Goal: Information Seeking & Learning: Learn about a topic

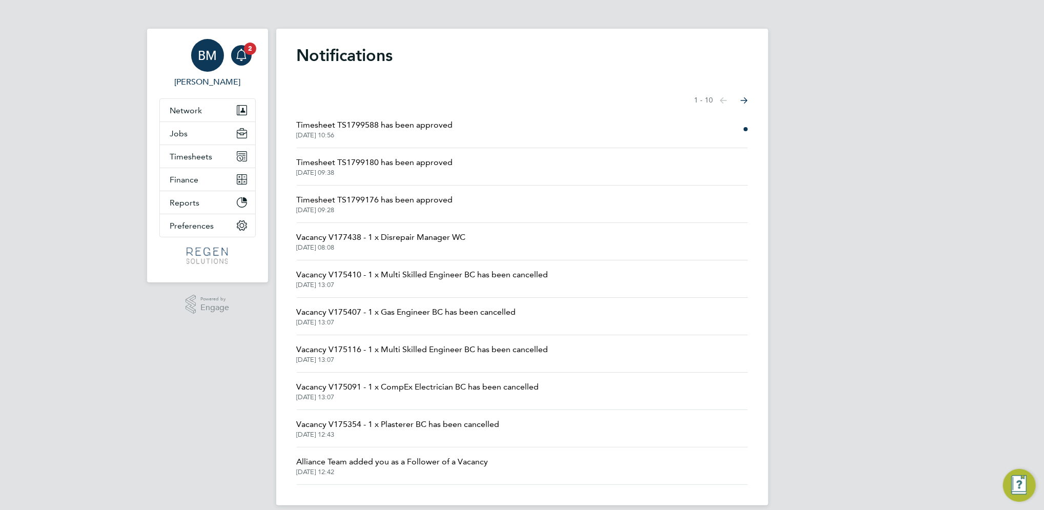
click at [219, 52] on div "BM" at bounding box center [207, 55] width 33 height 33
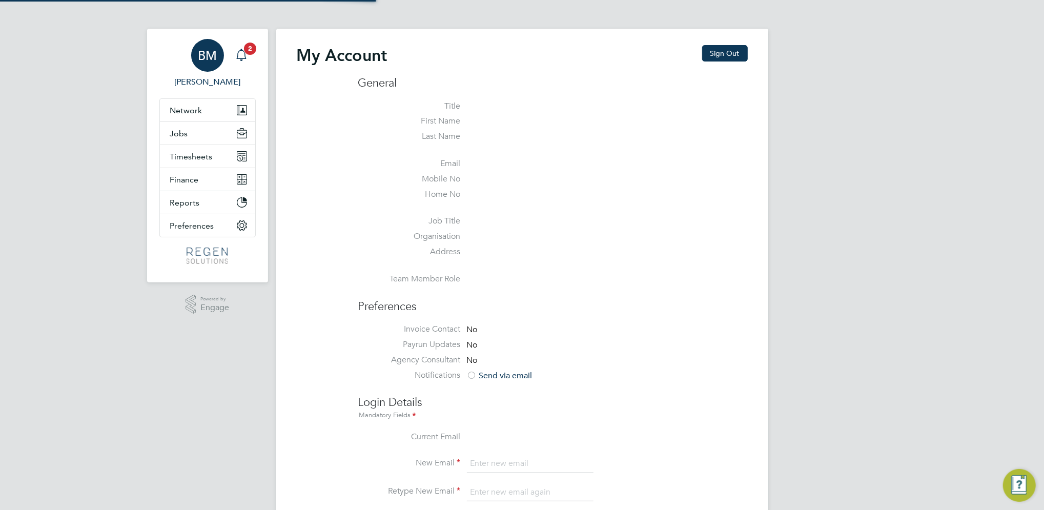
click at [235, 46] on div "Main navigation" at bounding box center [241, 55] width 21 height 21
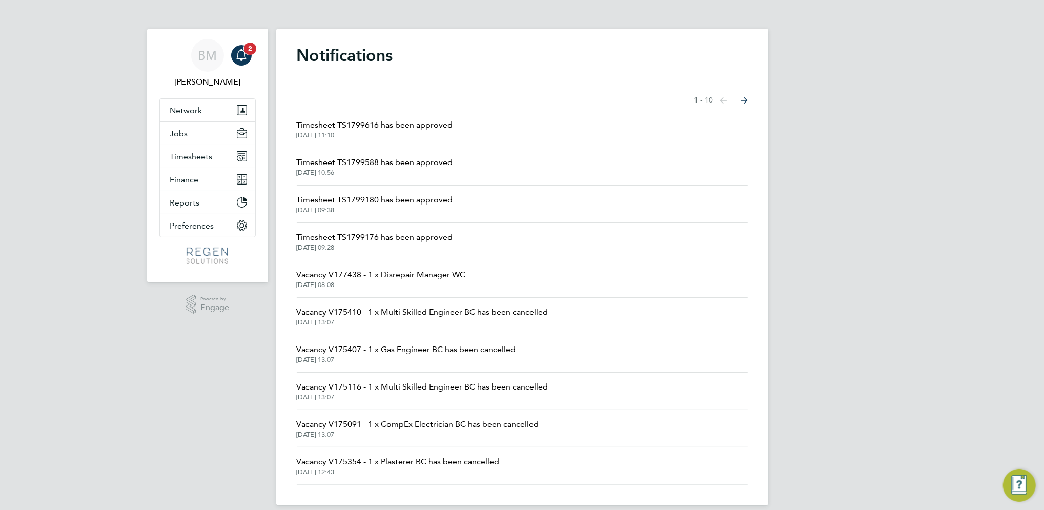
click at [243, 64] on div "Main navigation" at bounding box center [241, 55] width 21 height 21
click at [421, 135] on span "11 Aug 2025, 11:10" at bounding box center [375, 135] width 156 height 8
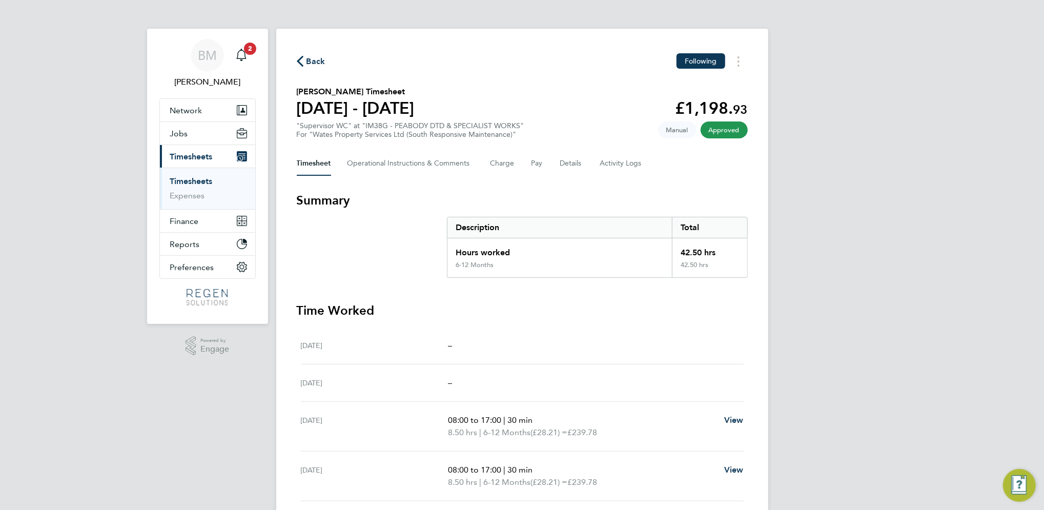
click at [197, 182] on link "Timesheets" at bounding box center [191, 181] width 43 height 10
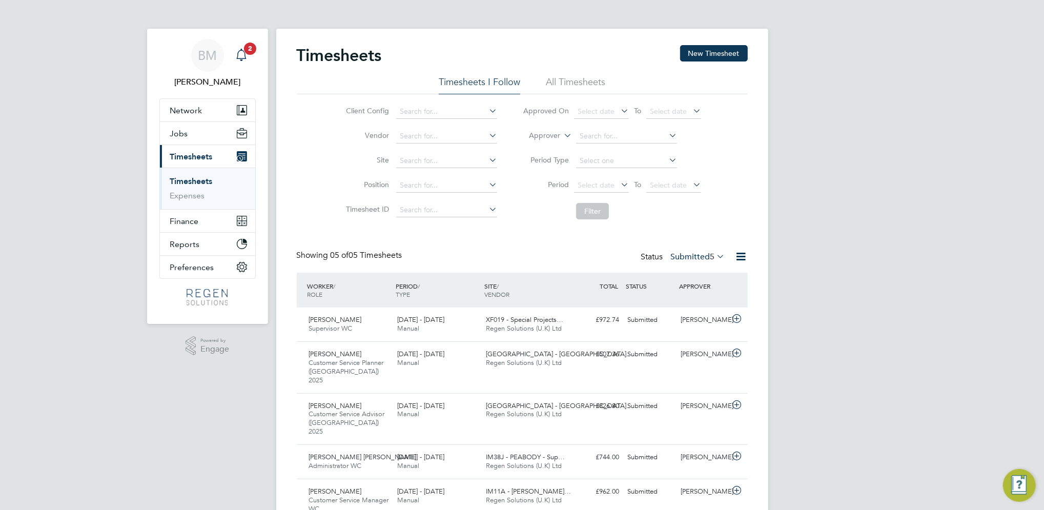
click at [245, 57] on icon "Main navigation" at bounding box center [241, 55] width 12 height 12
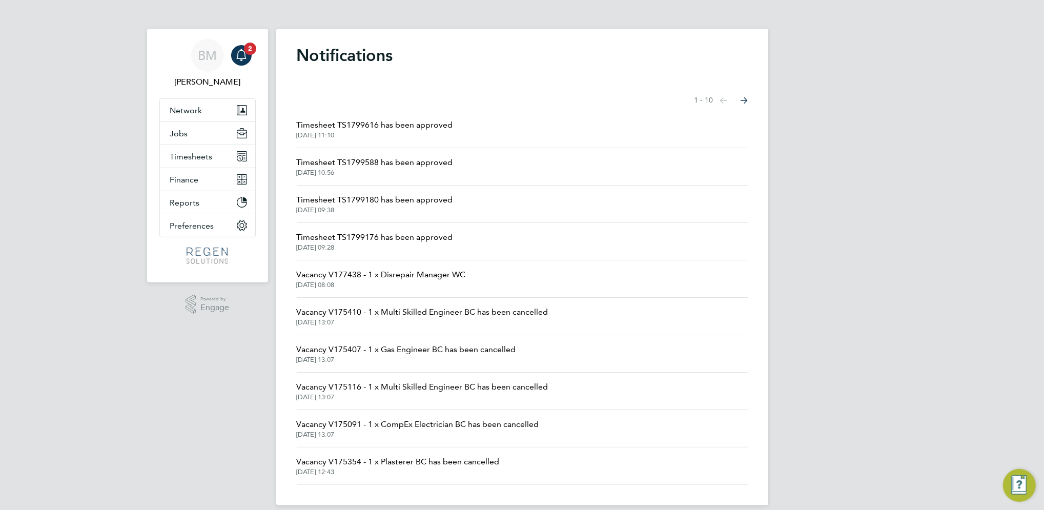
click at [392, 167] on span "Timesheet TS1799588 has been approved" at bounding box center [375, 162] width 156 height 12
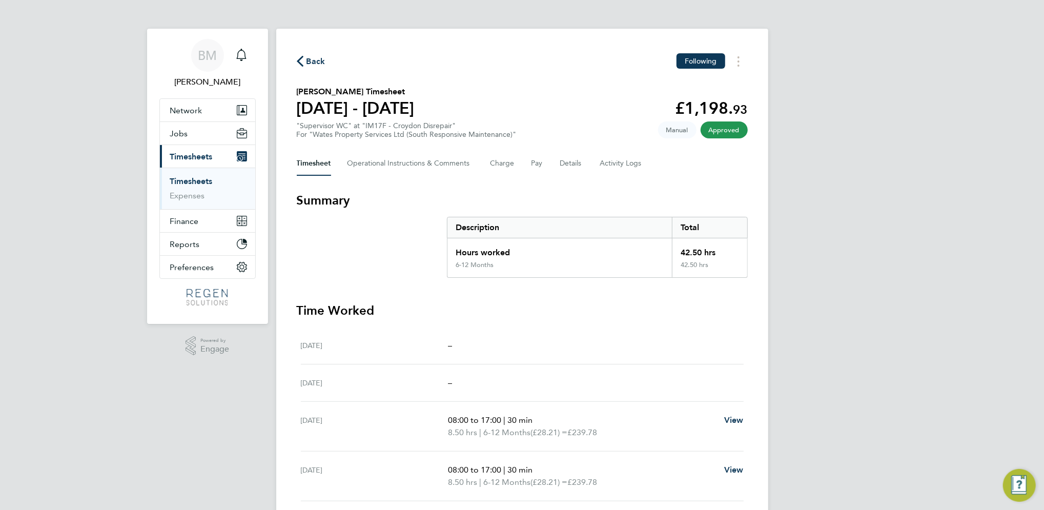
click at [183, 186] on link "Timesheets" at bounding box center [191, 181] width 43 height 10
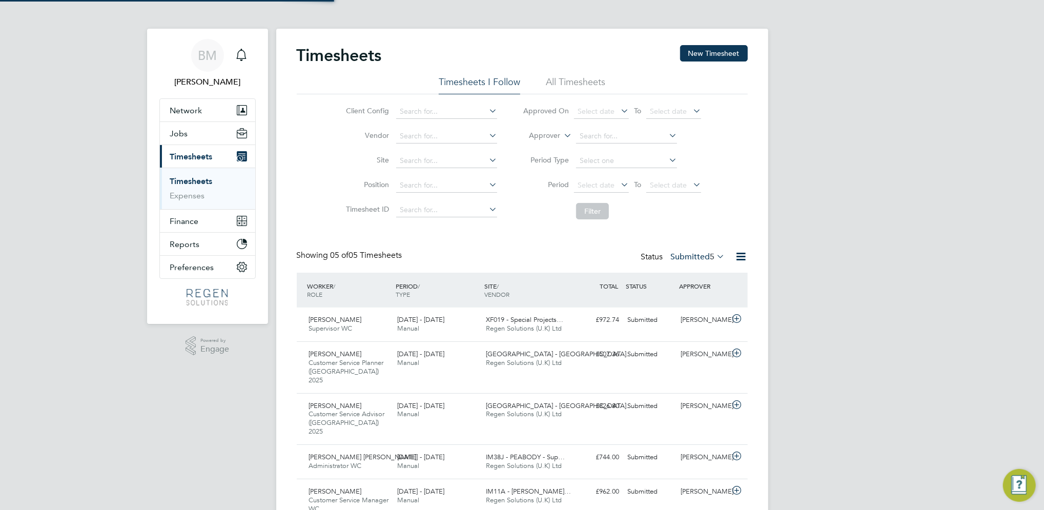
scroll to position [5, 5]
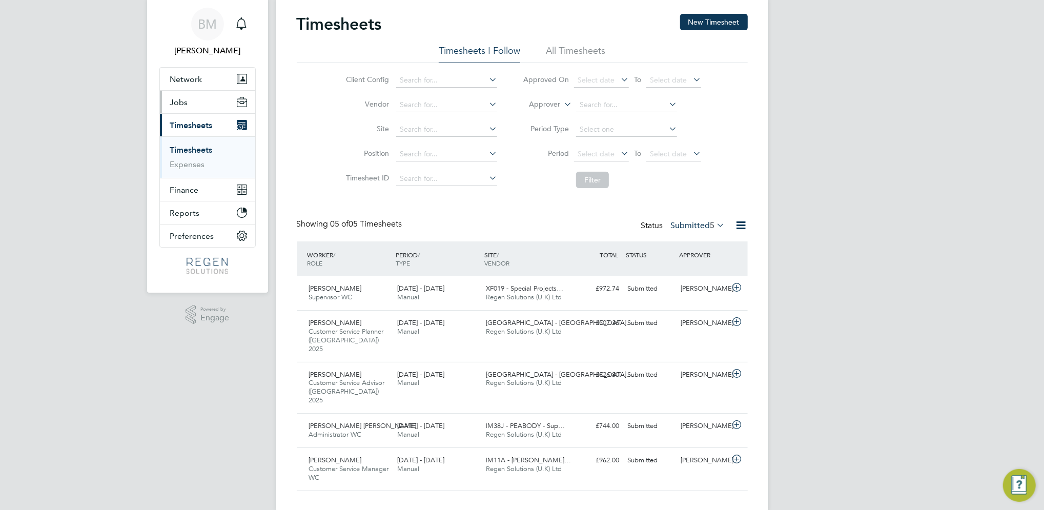
click at [177, 103] on span "Jobs" at bounding box center [179, 102] width 18 height 10
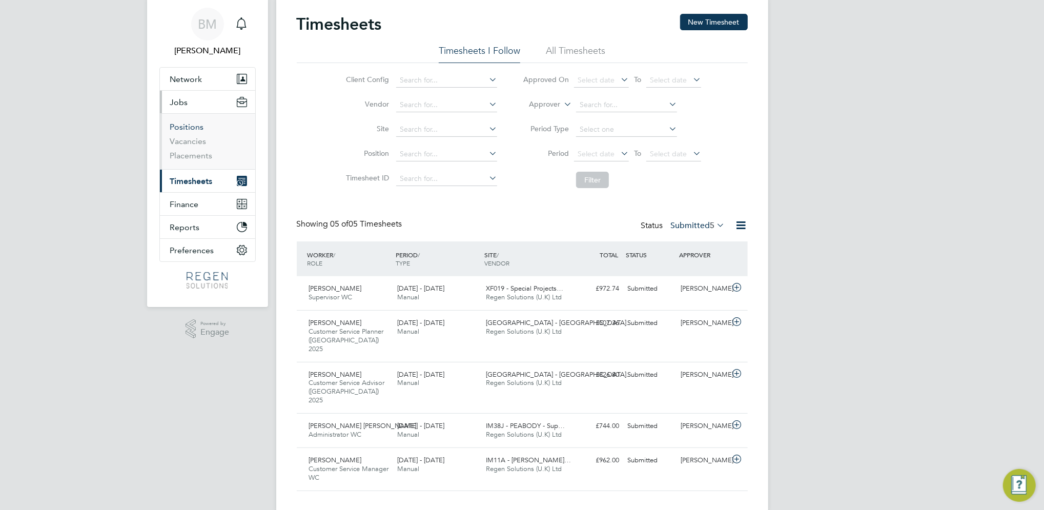
click at [186, 126] on link "Positions" at bounding box center [187, 127] width 34 height 10
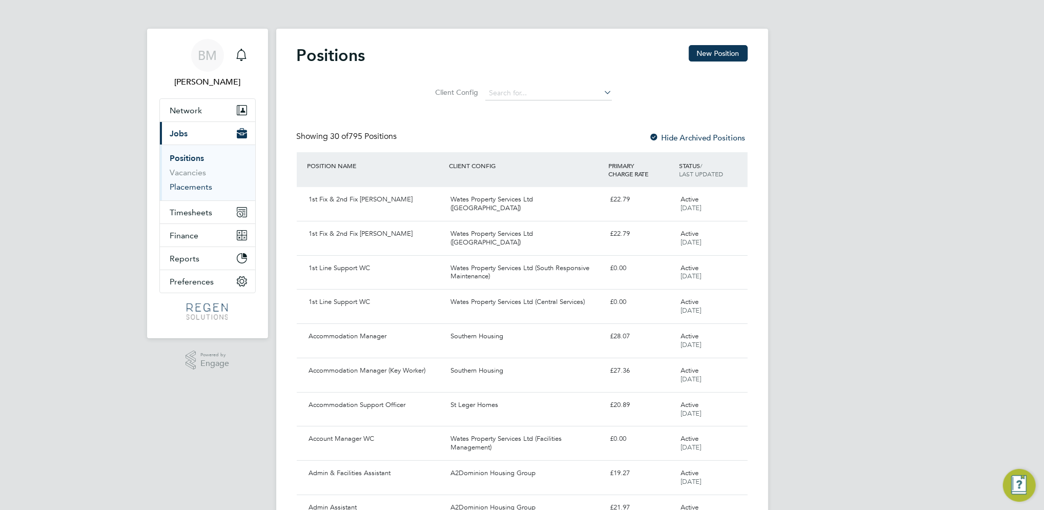
click at [208, 185] on link "Placements" at bounding box center [191, 187] width 43 height 10
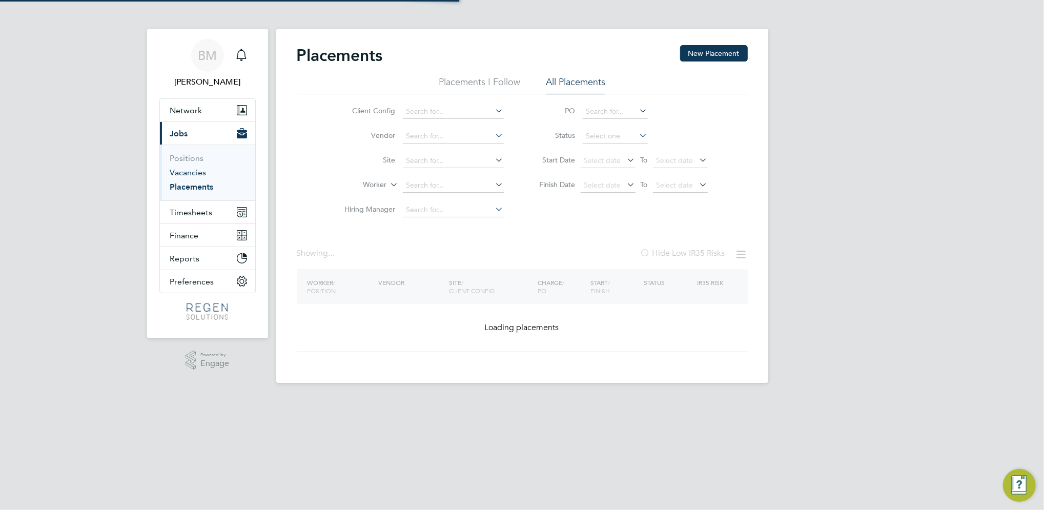
click at [197, 172] on link "Vacancies" at bounding box center [188, 173] width 36 height 10
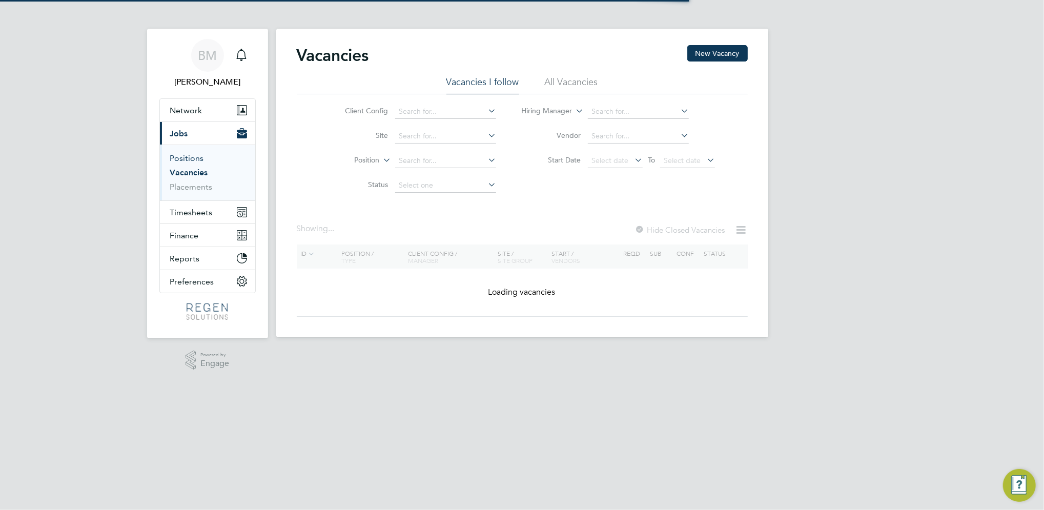
drag, startPoint x: 192, startPoint y: 149, endPoint x: 190, endPoint y: 156, distance: 7.3
click at [190, 156] on ul "Positions Vacancies Placements" at bounding box center [207, 173] width 95 height 56
click at [190, 160] on link "Positions" at bounding box center [187, 158] width 34 height 10
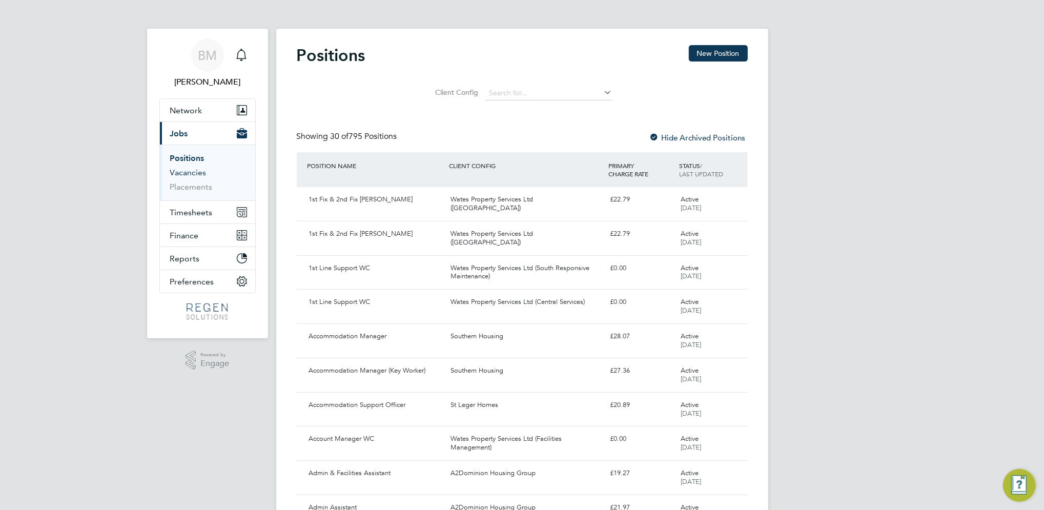
click at [197, 174] on link "Vacancies" at bounding box center [188, 173] width 36 height 10
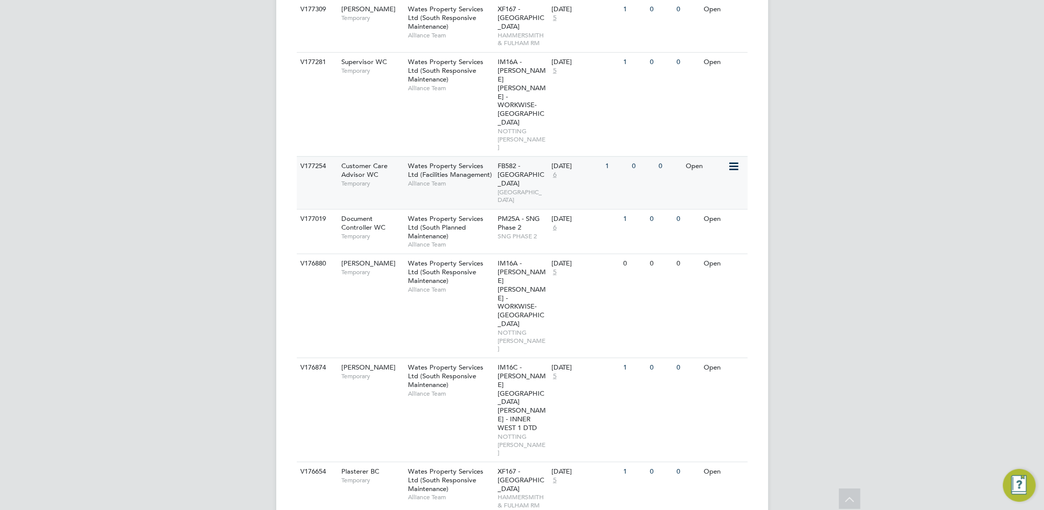
scroll to position [777, 0]
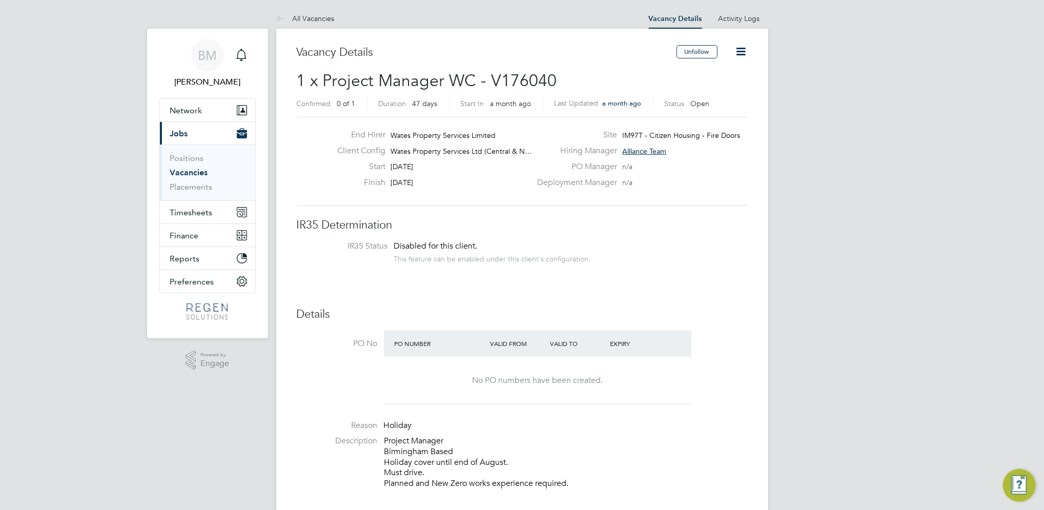
click at [191, 172] on link "Vacancies" at bounding box center [189, 173] width 38 height 10
